Goal: Task Accomplishment & Management: Manage account settings

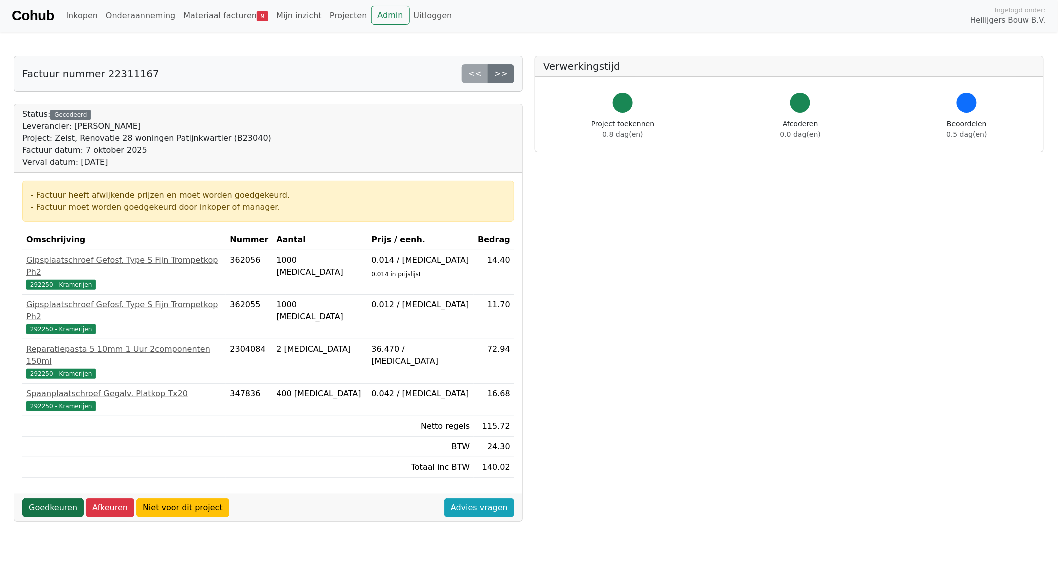
click at [57, 498] on link "Goedkeuren" at bounding box center [52, 507] width 61 height 19
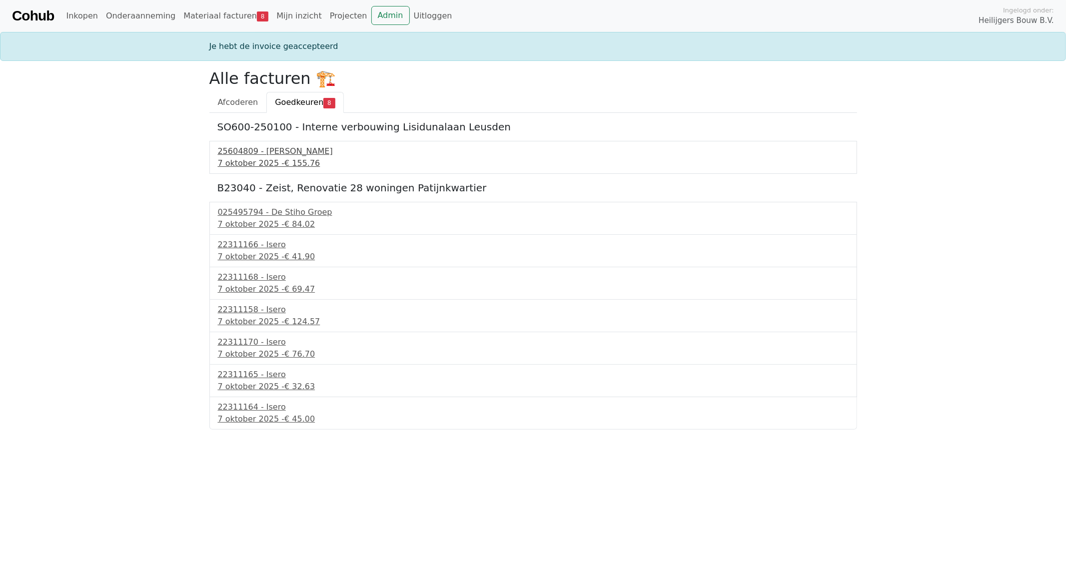
click at [267, 155] on div "25604809 - Van Buuren" at bounding box center [533, 151] width 631 height 12
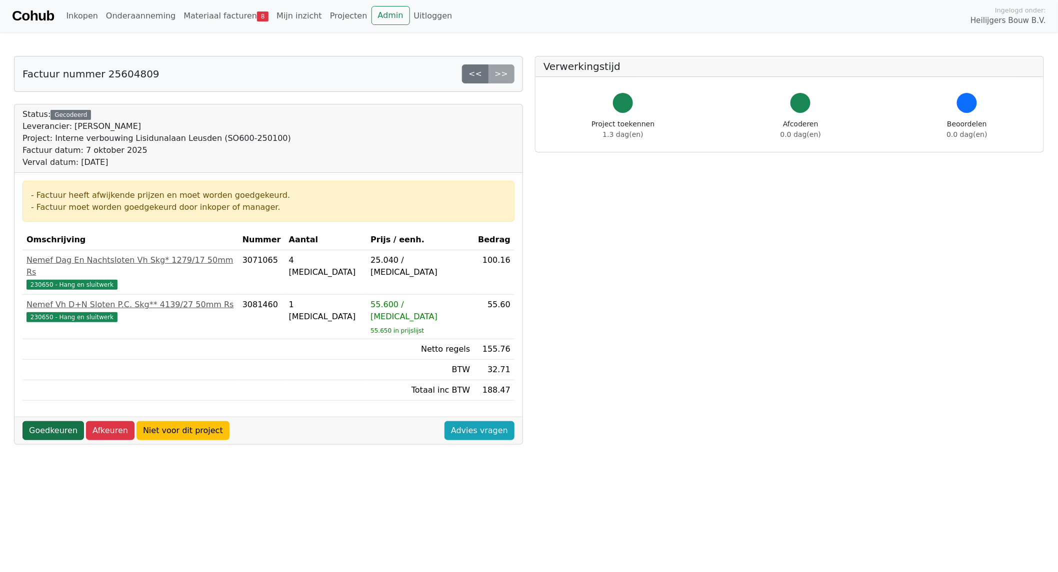
click at [57, 421] on link "Goedkeuren" at bounding box center [52, 430] width 61 height 19
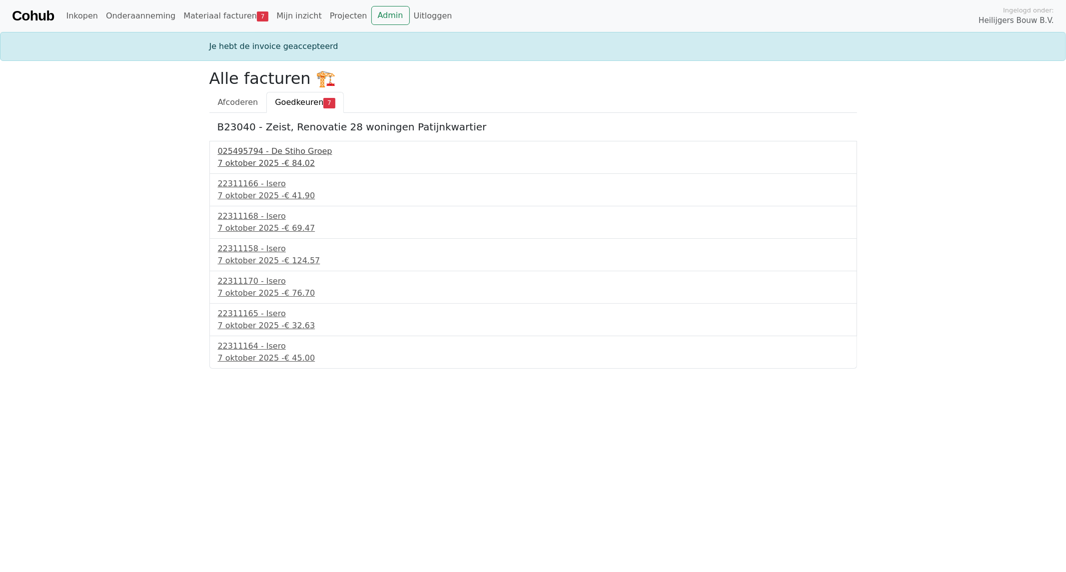
click at [272, 160] on div "7 oktober 2025 - € 84.02" at bounding box center [533, 163] width 631 height 12
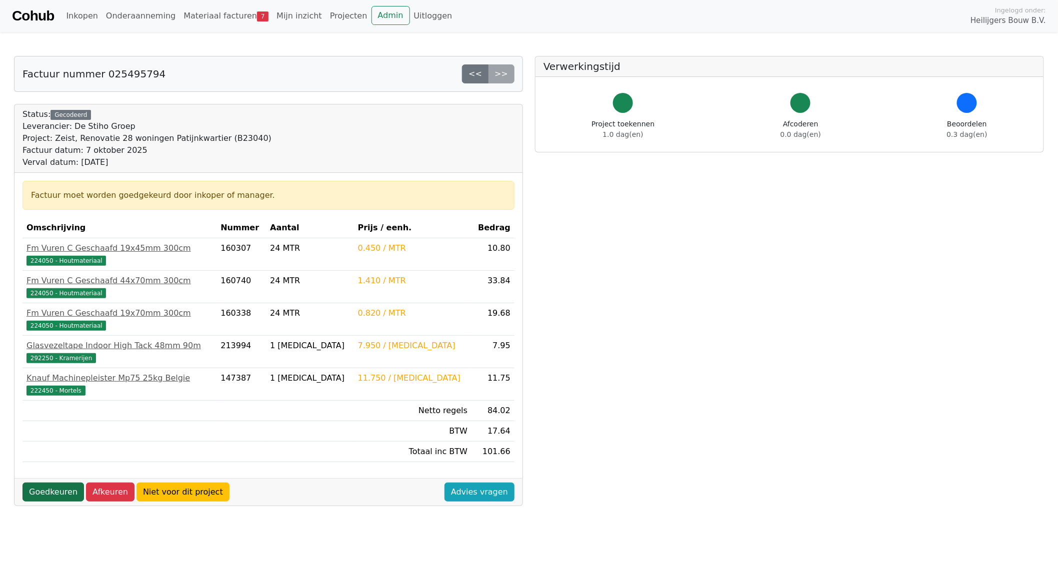
click at [52, 486] on link "Goedkeuren" at bounding box center [52, 492] width 61 height 19
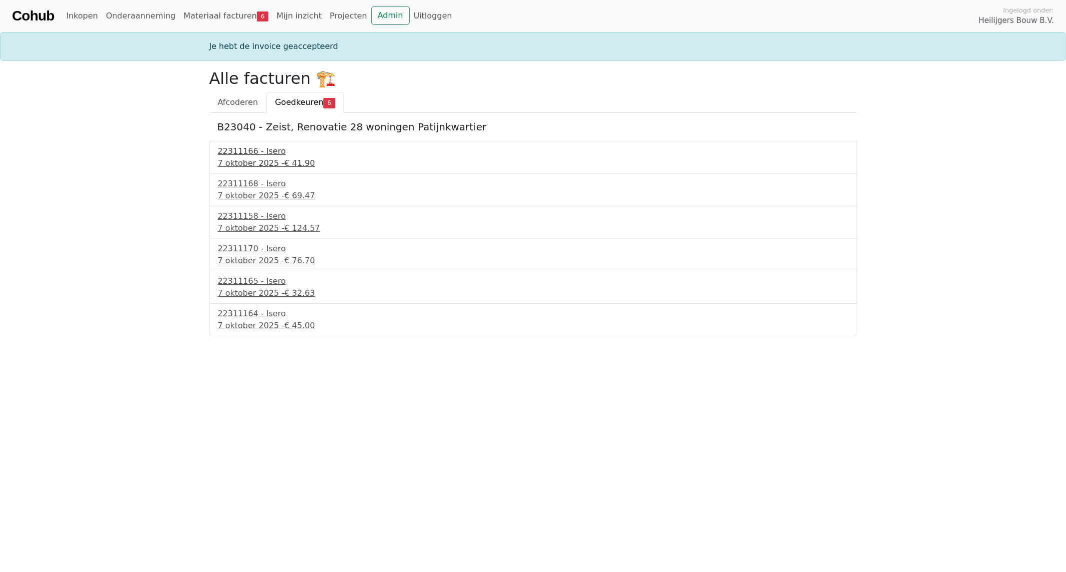
click at [244, 164] on div "7 oktober 2025 - € 41.90" at bounding box center [533, 163] width 631 height 12
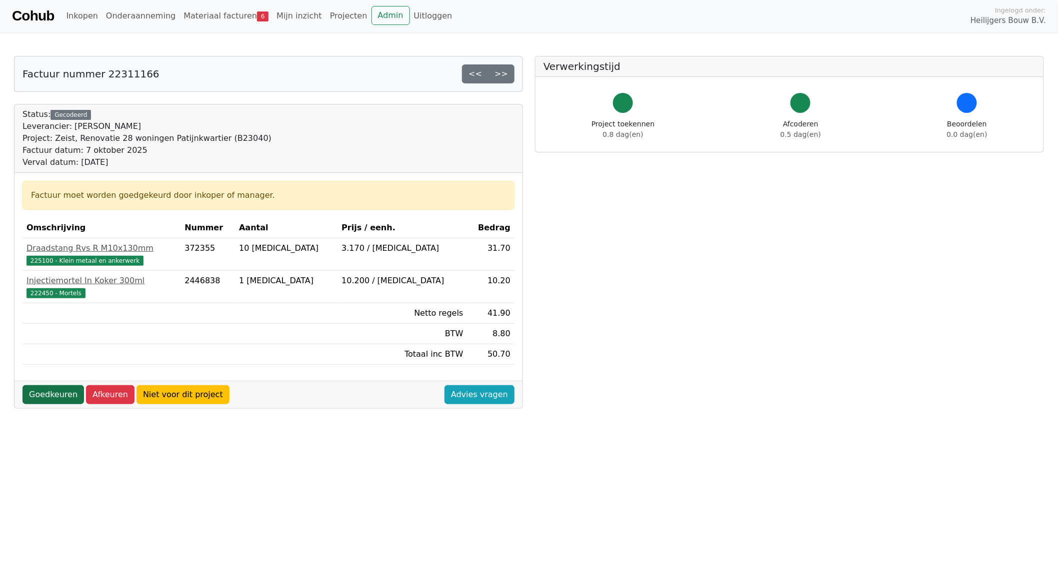
click at [50, 397] on link "Goedkeuren" at bounding box center [52, 394] width 61 height 19
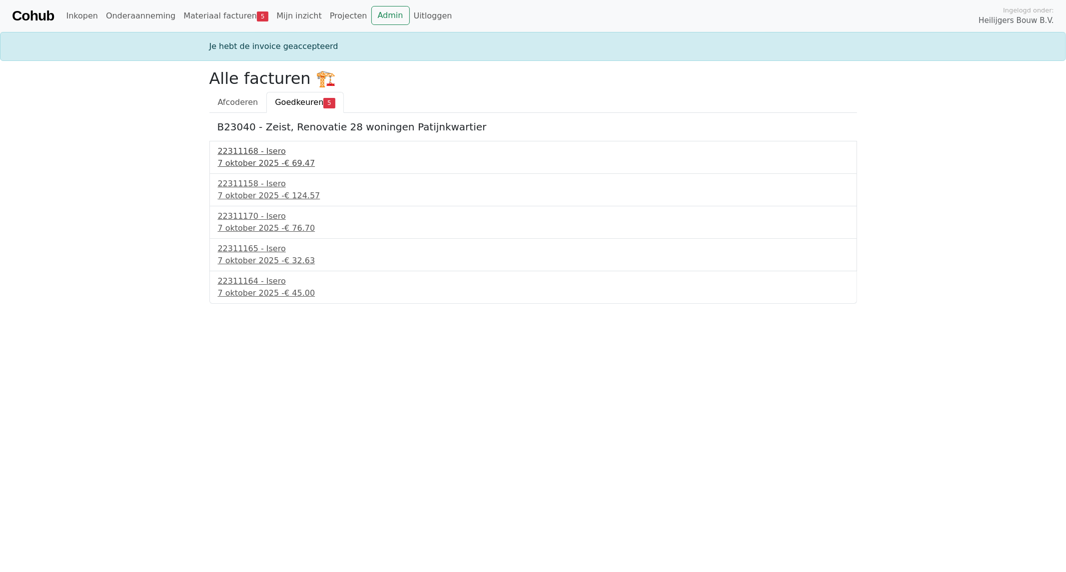
click at [247, 160] on div "7 oktober 2025 - € 69.47" at bounding box center [533, 163] width 631 height 12
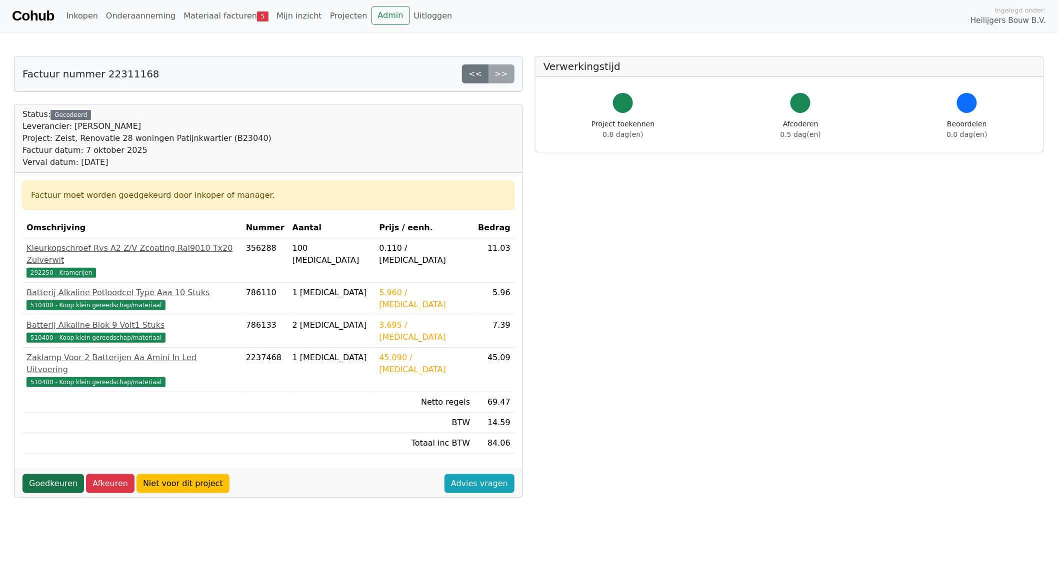
click at [57, 474] on link "Goedkeuren" at bounding box center [52, 483] width 61 height 19
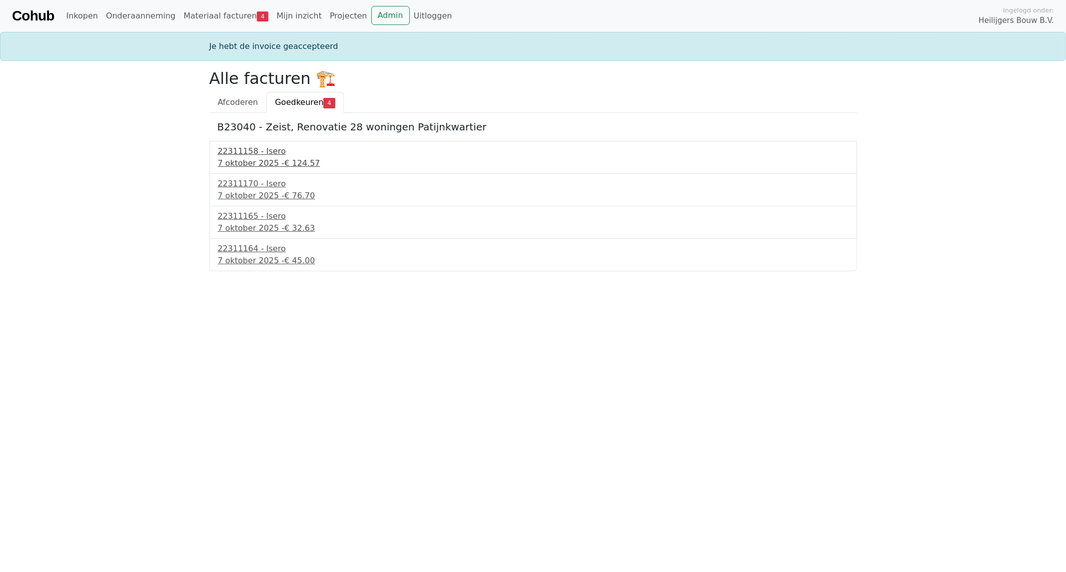
click at [235, 167] on div "[DATE] - € 124.57" at bounding box center [533, 163] width 631 height 12
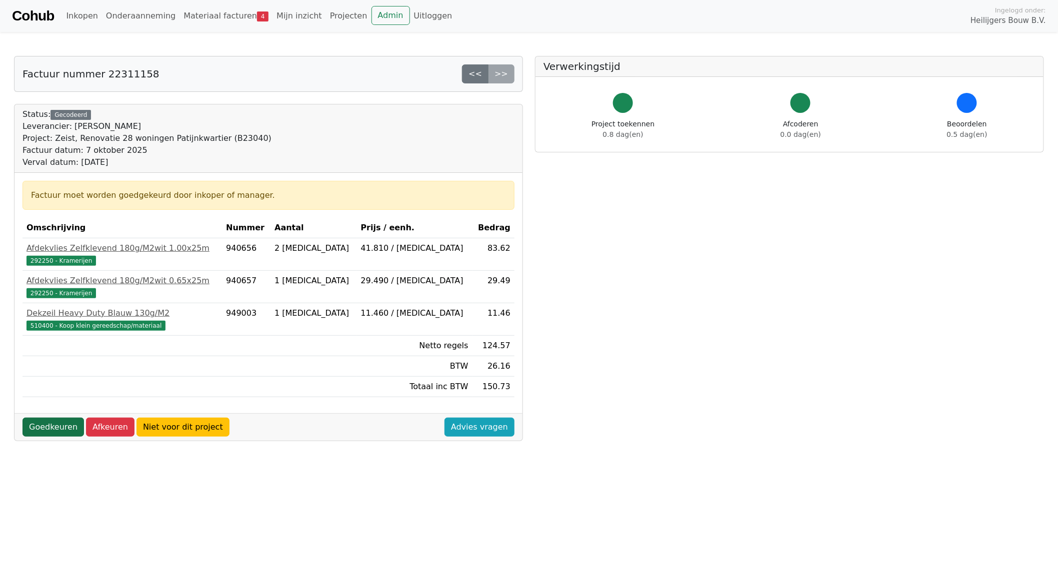
click at [47, 430] on link "Goedkeuren" at bounding box center [52, 427] width 61 height 19
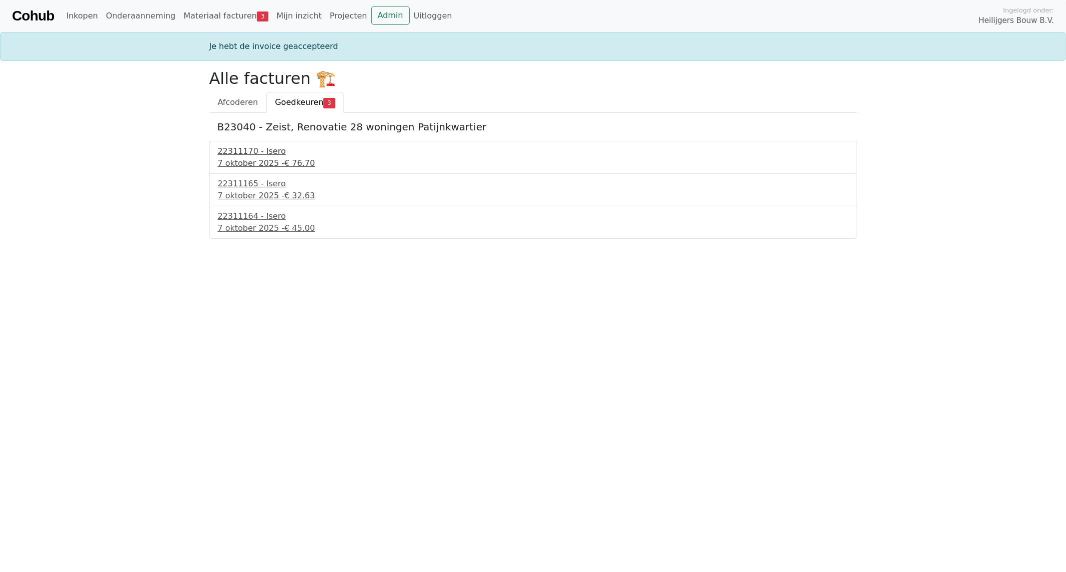
click at [241, 156] on div "22311170 - Isero" at bounding box center [533, 151] width 631 height 12
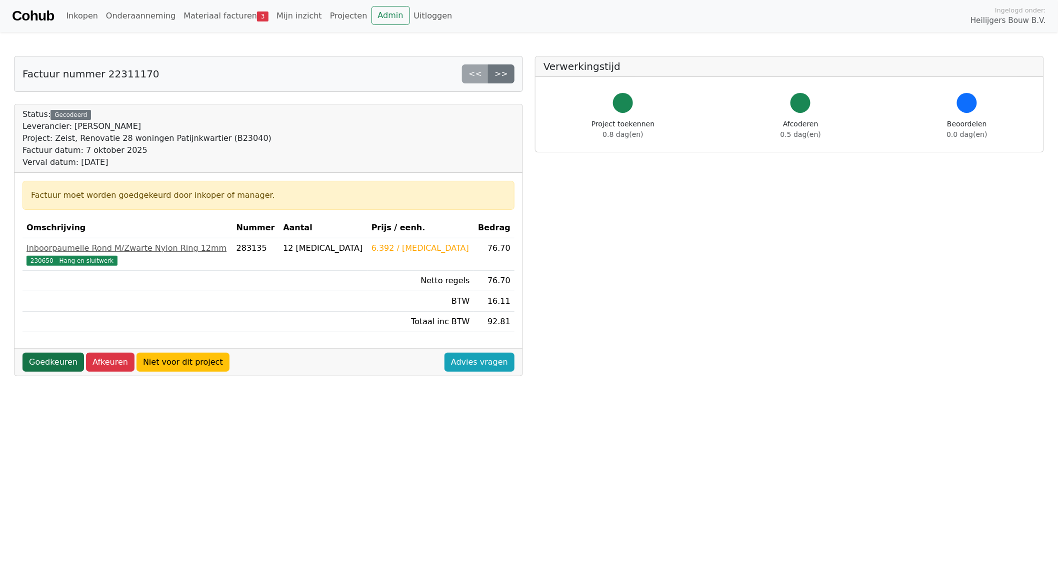
click at [50, 359] on link "Goedkeuren" at bounding box center [52, 362] width 61 height 19
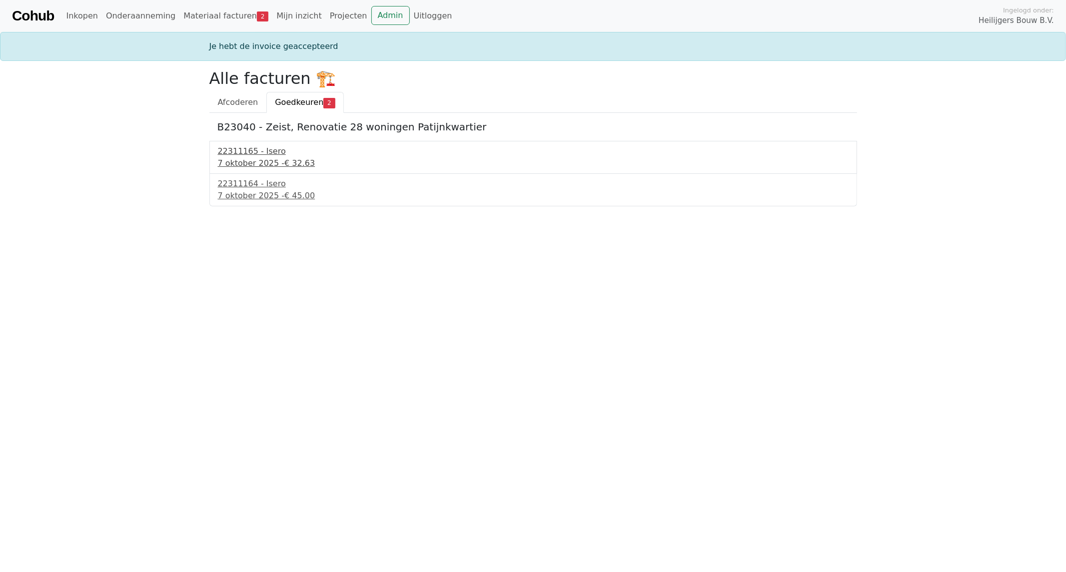
click at [251, 154] on div "22311165 - Isero" at bounding box center [533, 151] width 631 height 12
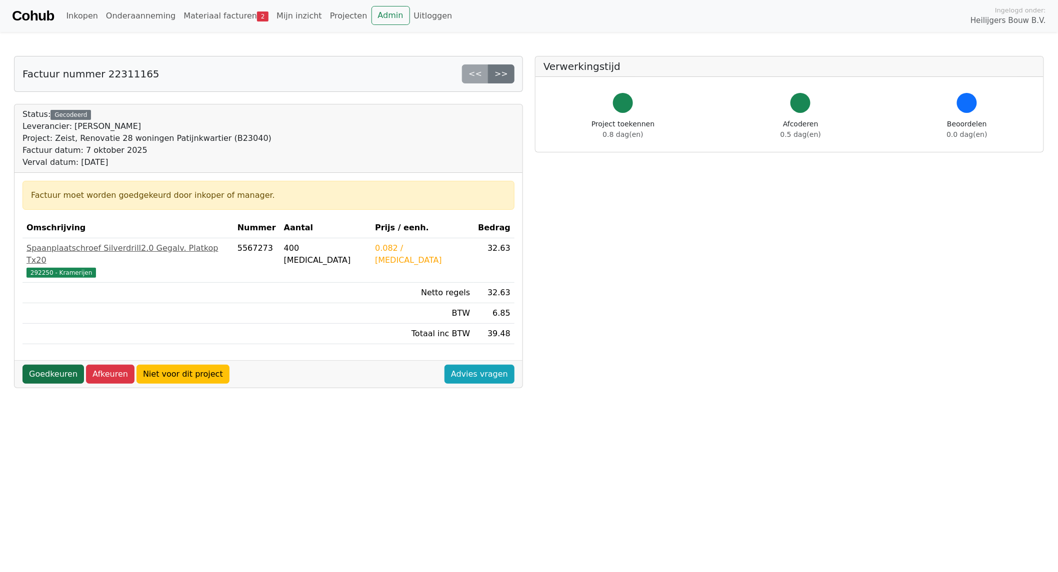
click at [46, 366] on link "Goedkeuren" at bounding box center [52, 374] width 61 height 19
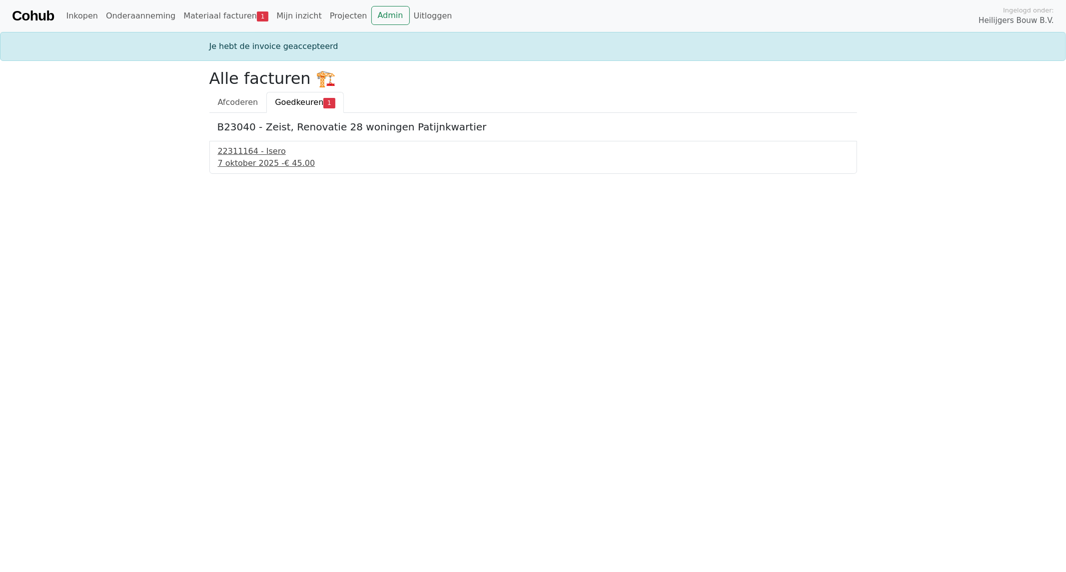
click at [218, 162] on div "7 oktober 2025 - € 45.00" at bounding box center [533, 163] width 631 height 12
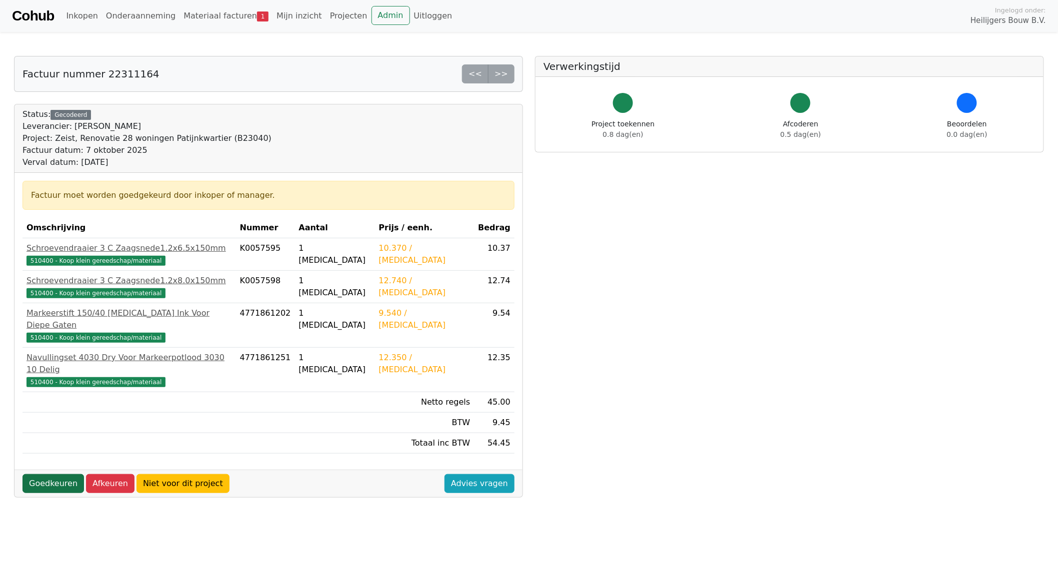
click at [48, 474] on link "Goedkeuren" at bounding box center [52, 483] width 61 height 19
